Goal: Navigation & Orientation: Find specific page/section

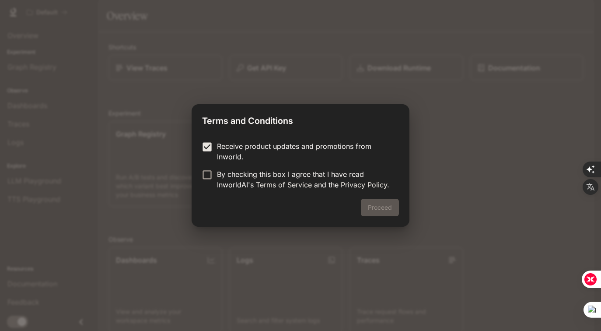
click at [206, 168] on form "Receive product updates and promotions from Inworld. By checking this box I agr…" at bounding box center [300, 165] width 197 height 49
click at [382, 206] on button "Proceed" at bounding box center [380, 206] width 38 height 17
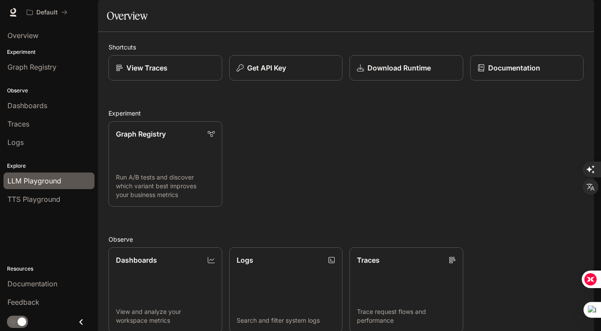
click at [46, 181] on span "LLM Playground" at bounding box center [34, 180] width 54 height 10
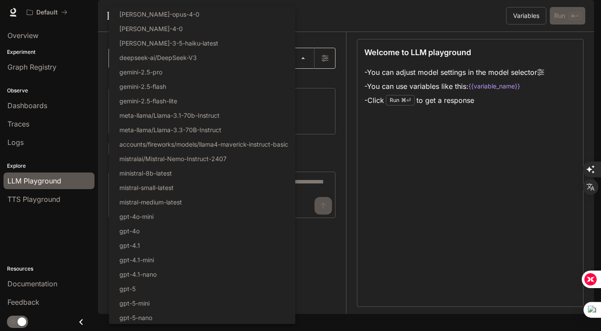
click at [198, 79] on body "Skip to main content Default Documentation Documentation Portal Overview Experi…" at bounding box center [300, 330] width 601 height 661
click at [386, 170] on div at bounding box center [300, 165] width 601 height 331
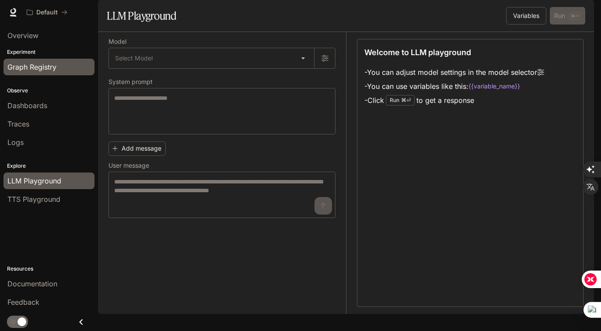
click at [19, 61] on link "Graph Registry" at bounding box center [48, 67] width 91 height 17
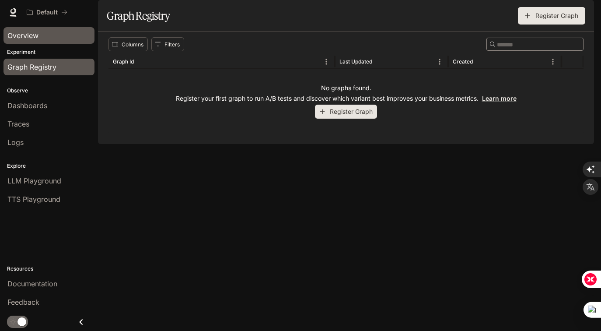
click at [31, 37] on span "Overview" at bounding box center [22, 35] width 31 height 10
